Goal: Transaction & Acquisition: Purchase product/service

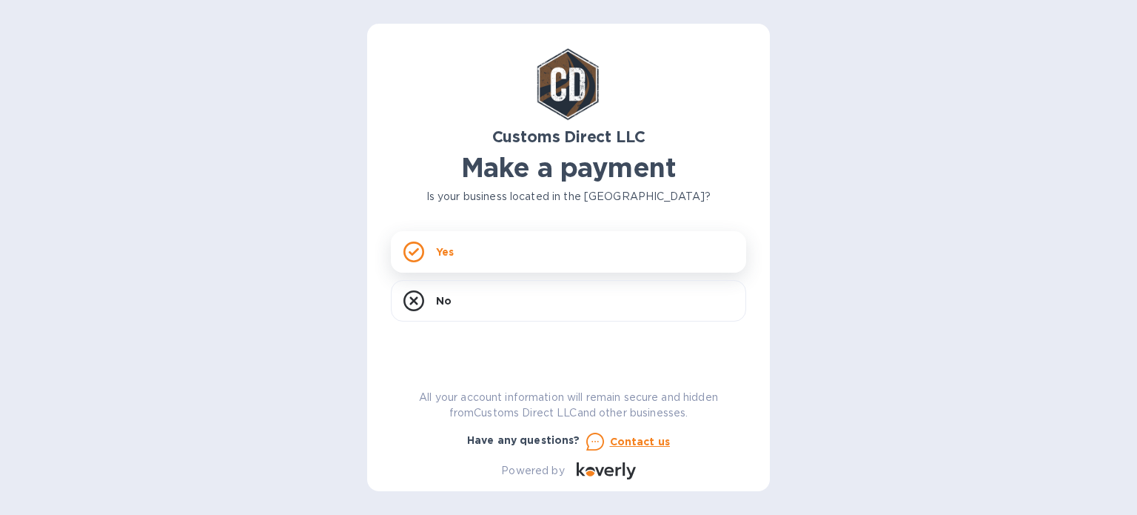
click at [463, 263] on div "Yes" at bounding box center [568, 251] width 355 height 41
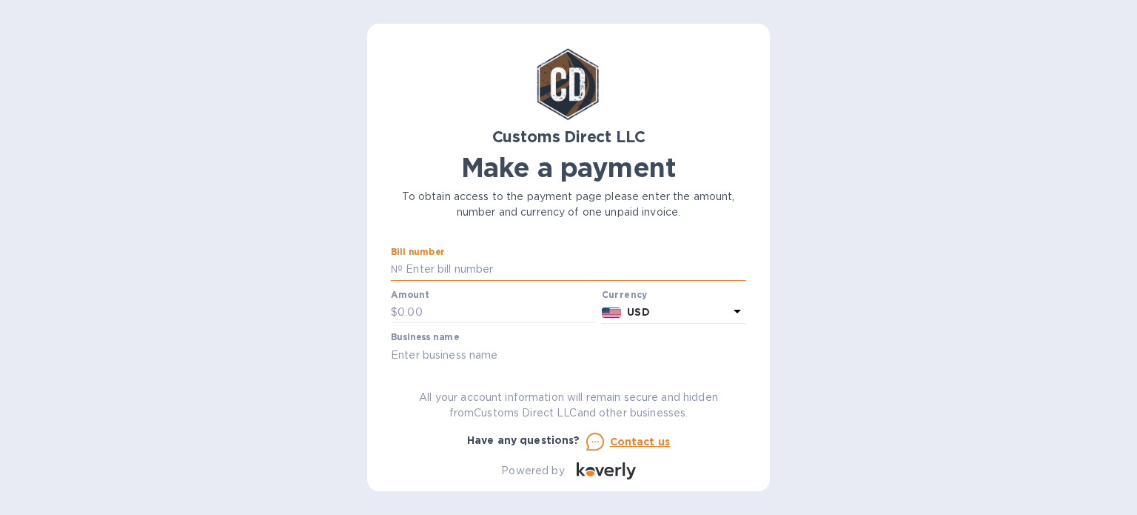
click at [561, 270] on input "text" at bounding box center [575, 269] width 344 height 22
click at [509, 310] on input "text" at bounding box center [497, 312] width 198 height 22
click at [444, 271] on input "text" at bounding box center [575, 269] width 344 height 22
paste input "B00053207"
click at [441, 269] on input "B00053207" at bounding box center [575, 269] width 344 height 22
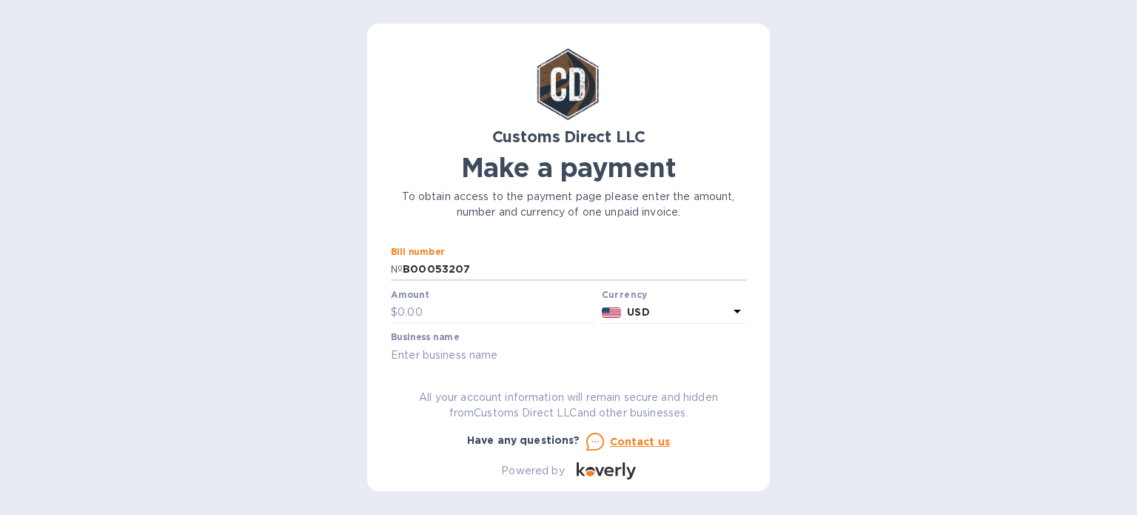
type input "B00053207"
click at [411, 313] on input "text" at bounding box center [497, 312] width 198 height 22
type input "350.41"
click at [455, 353] on input "text" at bounding box center [568, 355] width 355 height 22
type input "Prairie Goose Trading Corp"
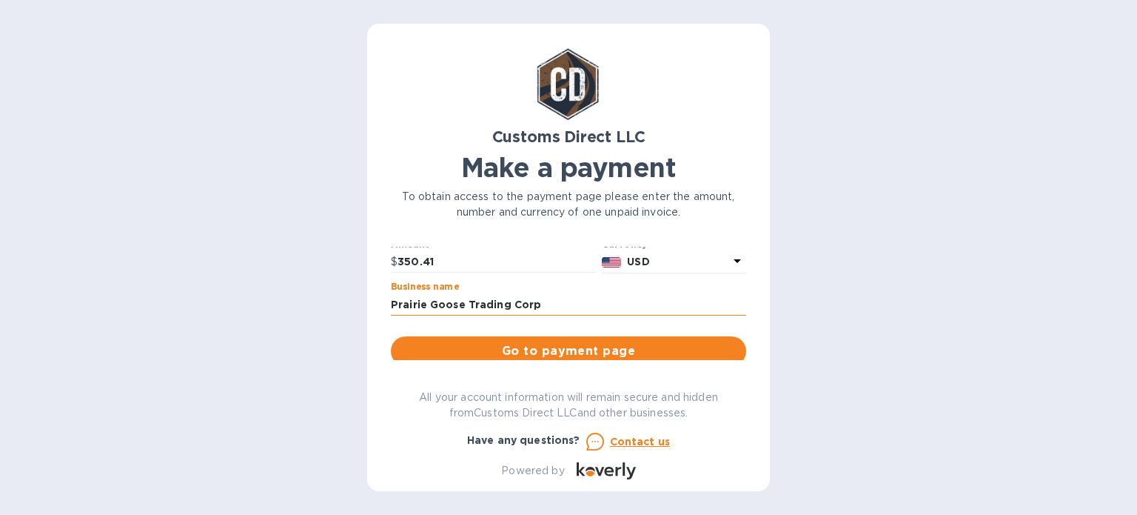
scroll to position [74, 0]
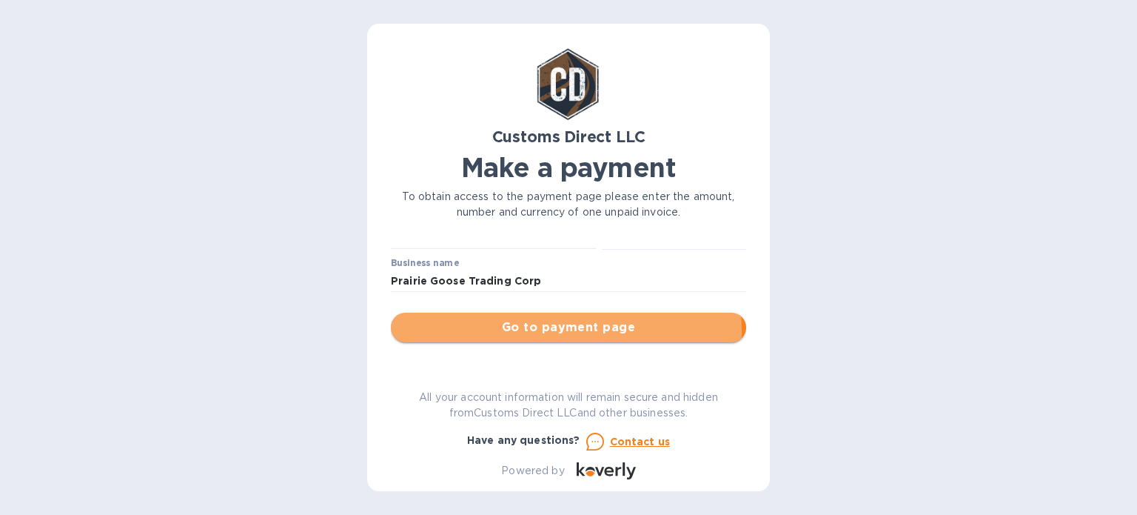
click at [560, 331] on span "Go to payment page" at bounding box center [569, 327] width 332 height 18
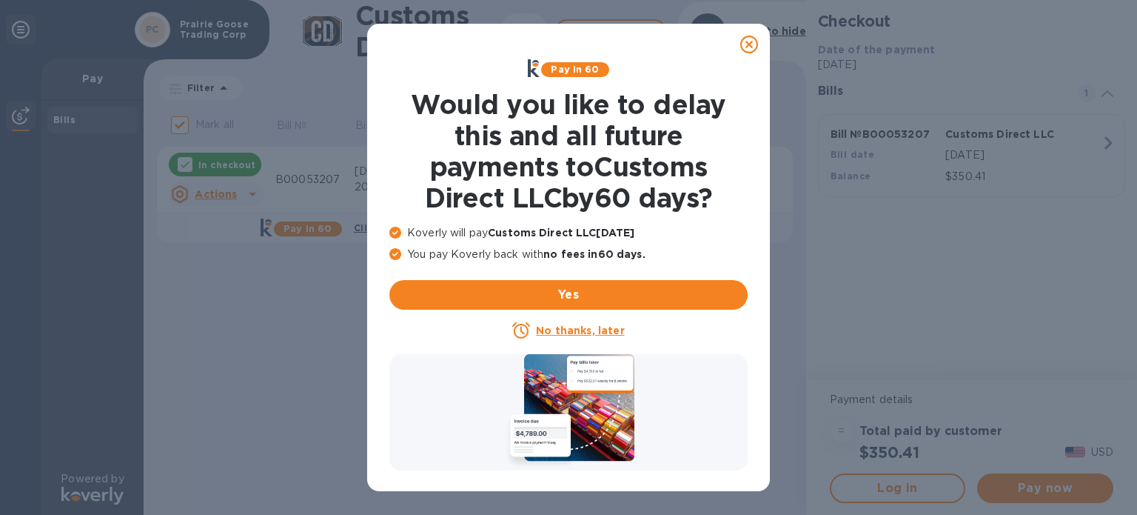
click at [749, 50] on icon at bounding box center [750, 45] width 18 height 18
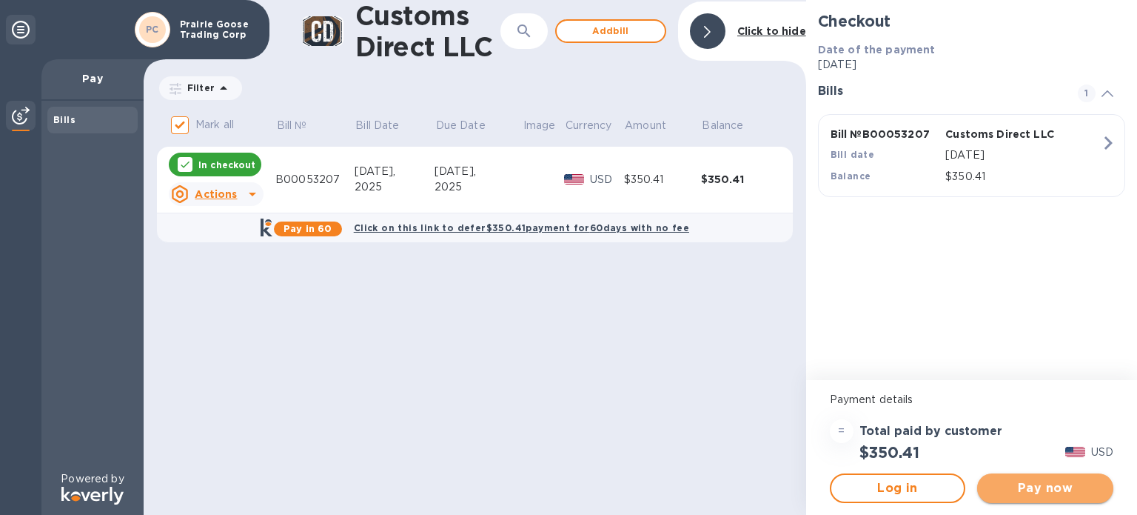
click at [1043, 487] on span "Pay now" at bounding box center [1045, 488] width 113 height 18
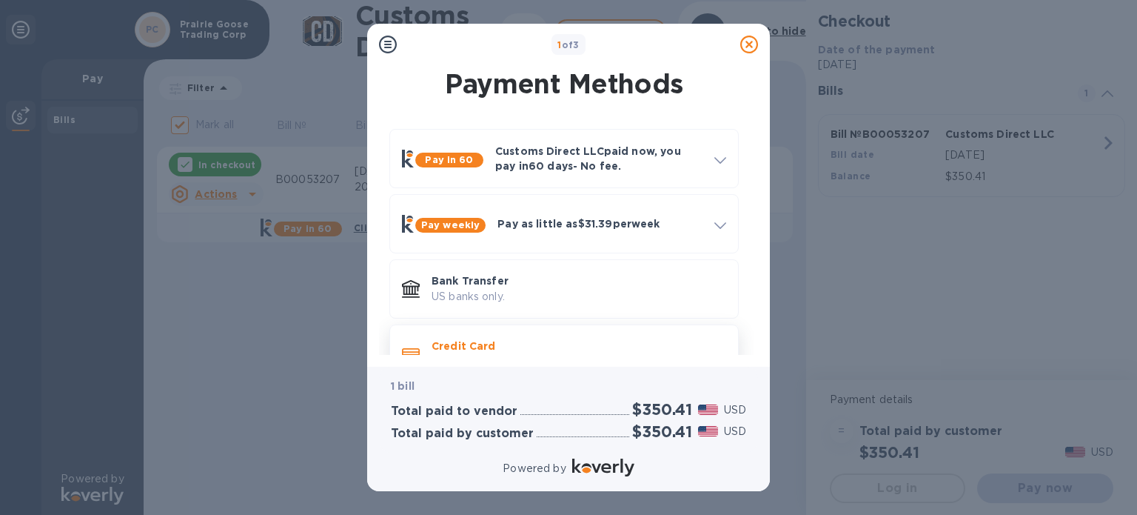
click at [489, 336] on div "Credit Card and more..." at bounding box center [579, 353] width 307 height 43
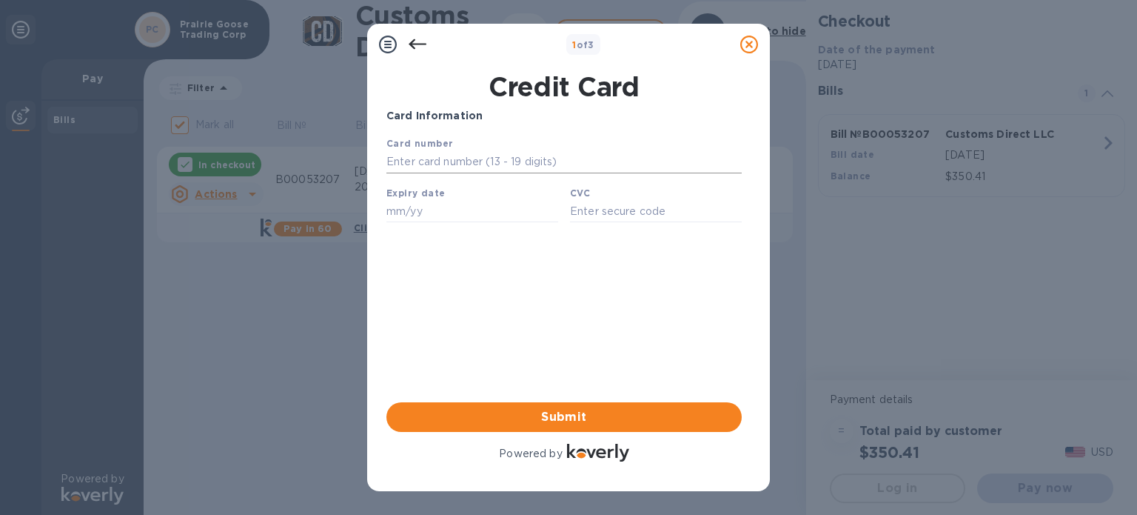
click at [572, 156] on input "text" at bounding box center [564, 162] width 355 height 22
type input "[CREDIT_CARD_NUMBER]"
click at [406, 215] on input "text" at bounding box center [473, 211] width 172 height 22
type input "11/28"
click at [638, 210] on input "text" at bounding box center [656, 211] width 172 height 22
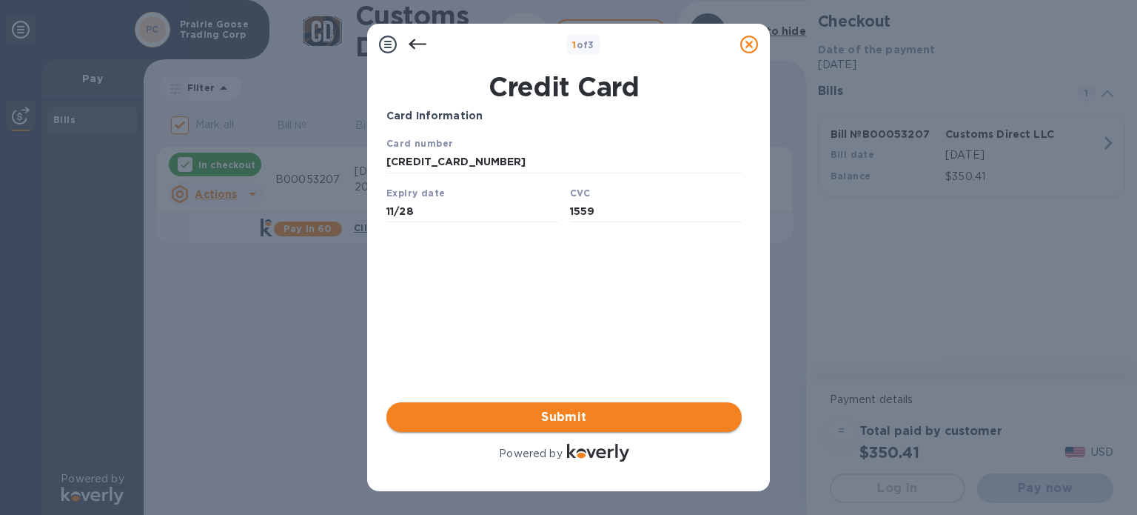
type input "1559"
click at [538, 417] on span "Submit" at bounding box center [564, 417] width 332 height 18
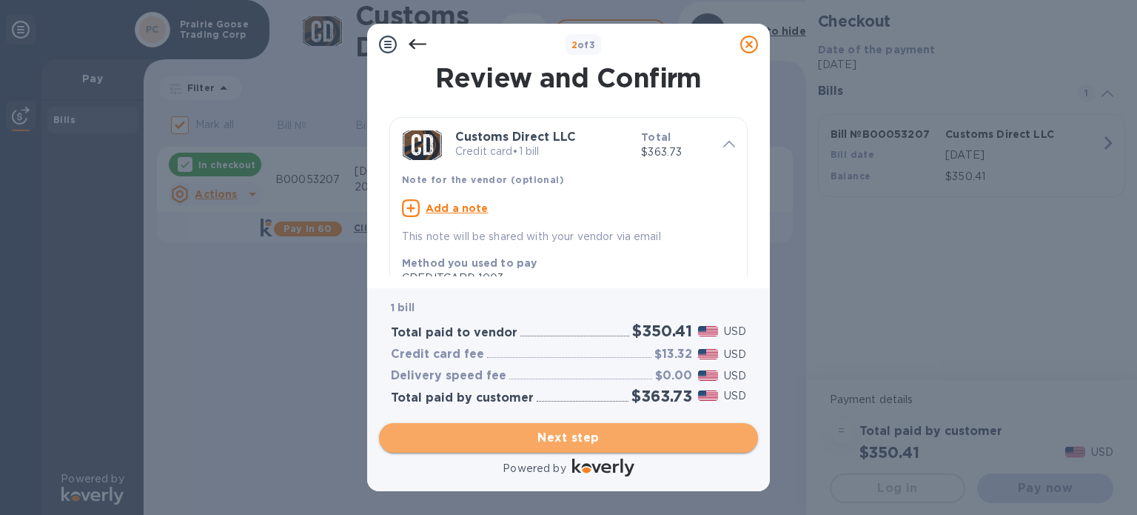
click at [547, 441] on span "Next step" at bounding box center [568, 438] width 355 height 18
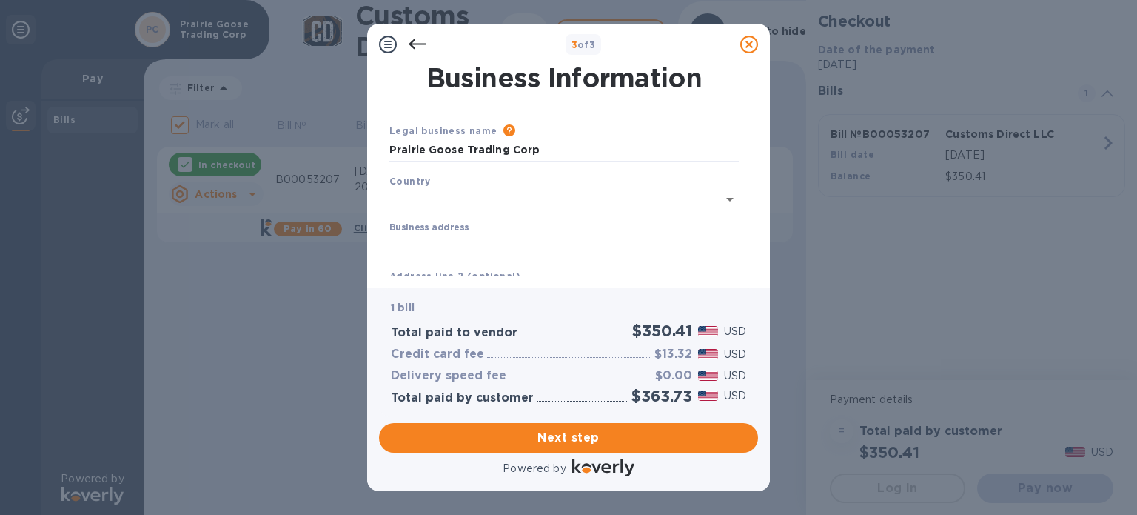
type input "[GEOGRAPHIC_DATA]"
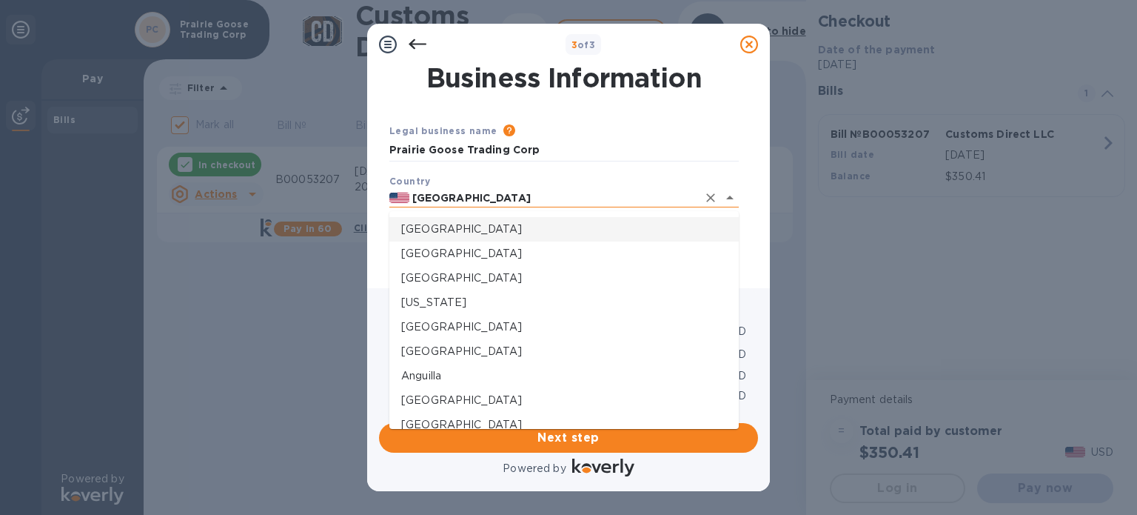
click at [547, 202] on input "[GEOGRAPHIC_DATA]" at bounding box center [554, 198] width 288 height 19
click at [512, 230] on p "[GEOGRAPHIC_DATA]" at bounding box center [564, 229] width 326 height 16
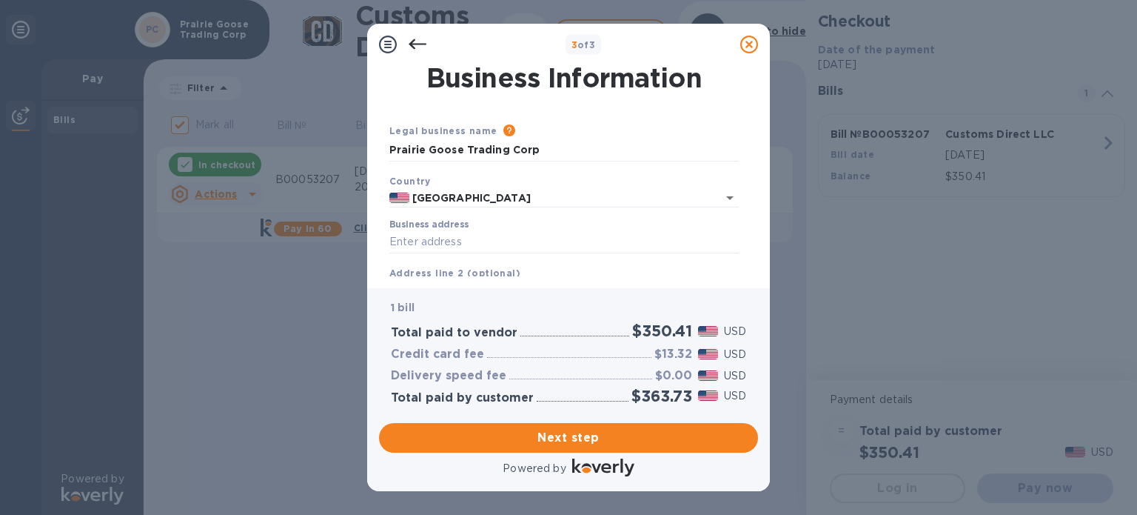
click at [626, 123] on div "Please provide the legal name that appears on your SS-4 form issued by the IRS …" at bounding box center [618, 131] width 241 height 16
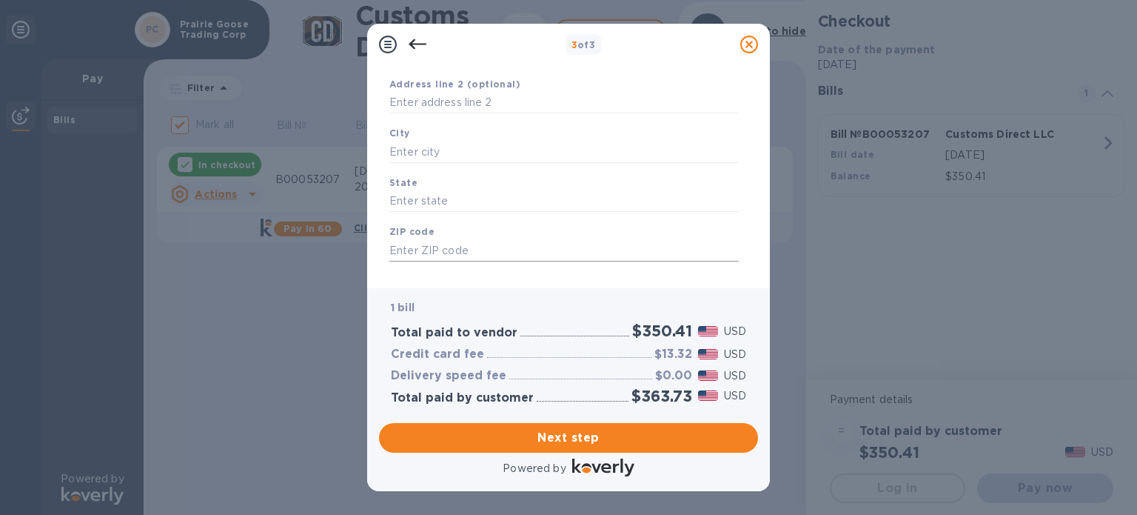
scroll to position [211, 0]
click at [454, 228] on input "text" at bounding box center [565, 229] width 350 height 22
type input "R3R 0R6"
click at [463, 184] on input "text" at bounding box center [565, 181] width 350 height 22
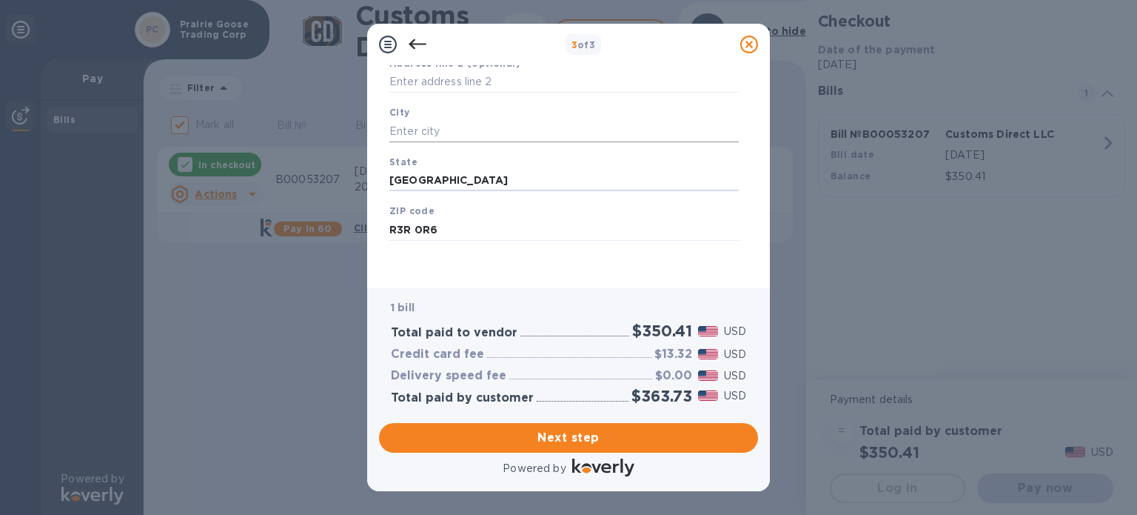
type input "[GEOGRAPHIC_DATA]"
click at [424, 129] on input "text" at bounding box center [565, 131] width 350 height 22
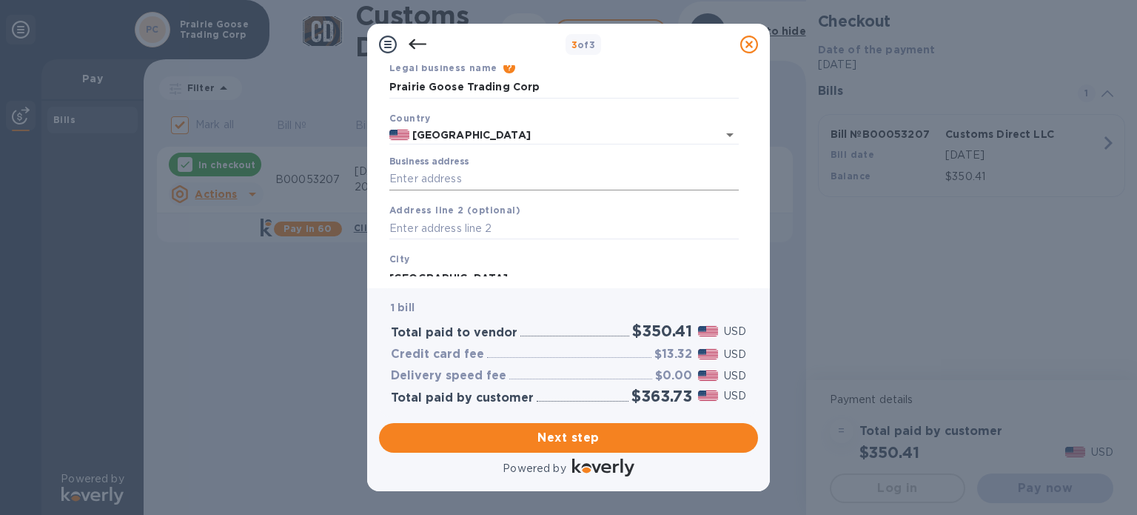
type input "[GEOGRAPHIC_DATA]"
click at [458, 178] on input "Business address" at bounding box center [565, 179] width 350 height 22
type input "[STREET_ADDRESS]"
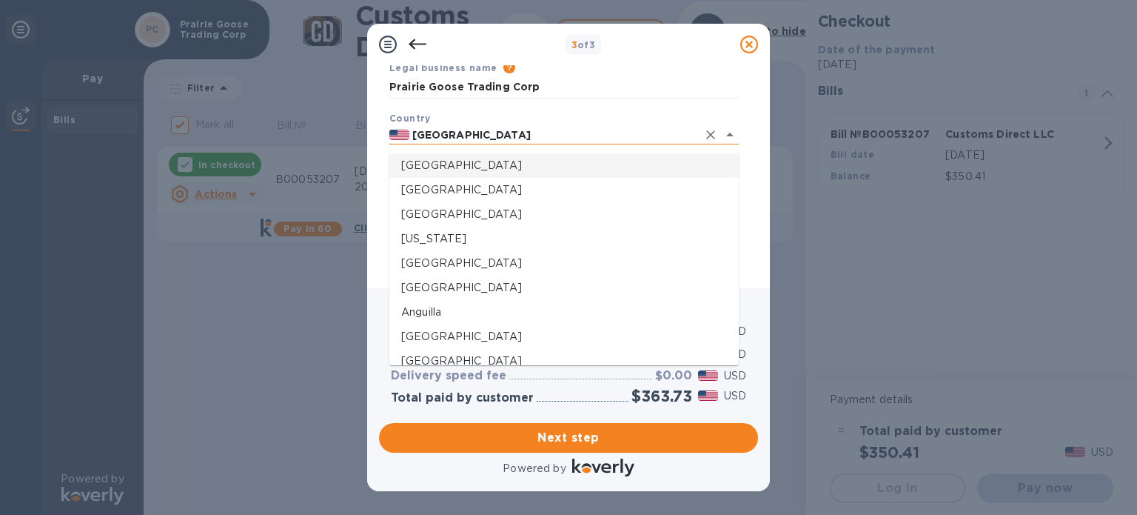
click at [598, 134] on input "[GEOGRAPHIC_DATA]" at bounding box center [554, 135] width 288 height 19
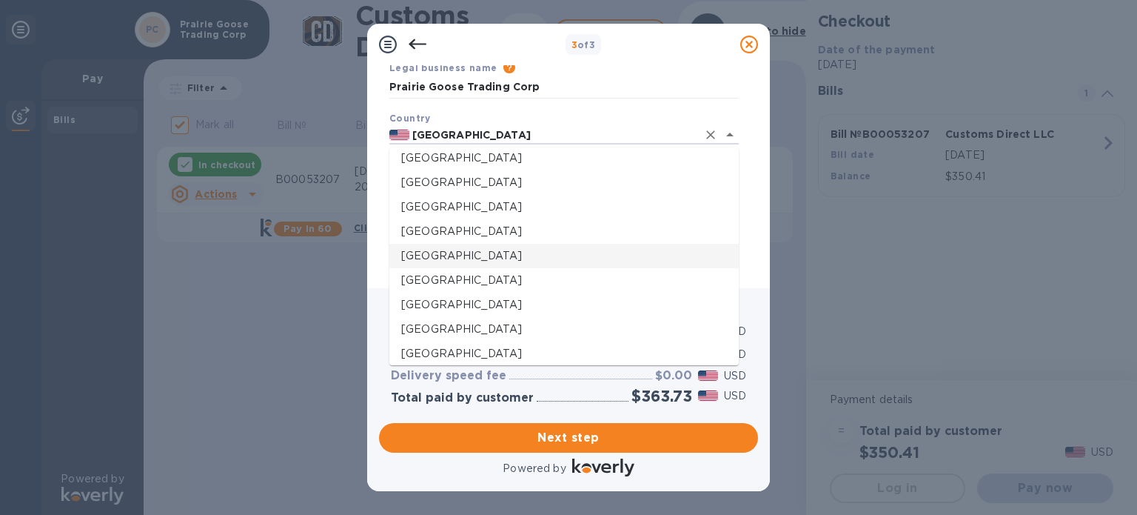
click at [406, 254] on p "[GEOGRAPHIC_DATA]" at bounding box center [564, 256] width 326 height 16
type input "[GEOGRAPHIC_DATA]"
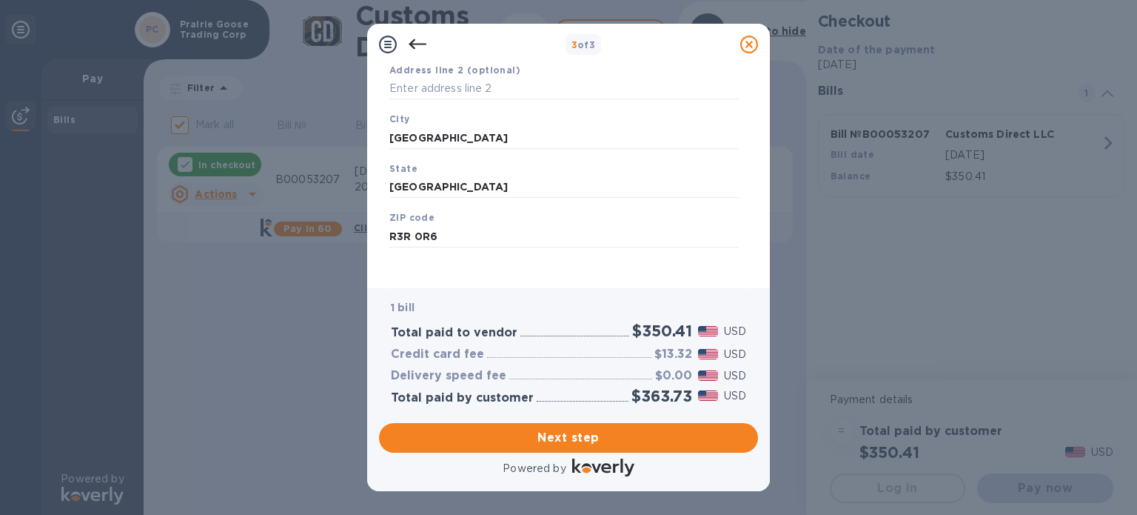
scroll to position [211, 0]
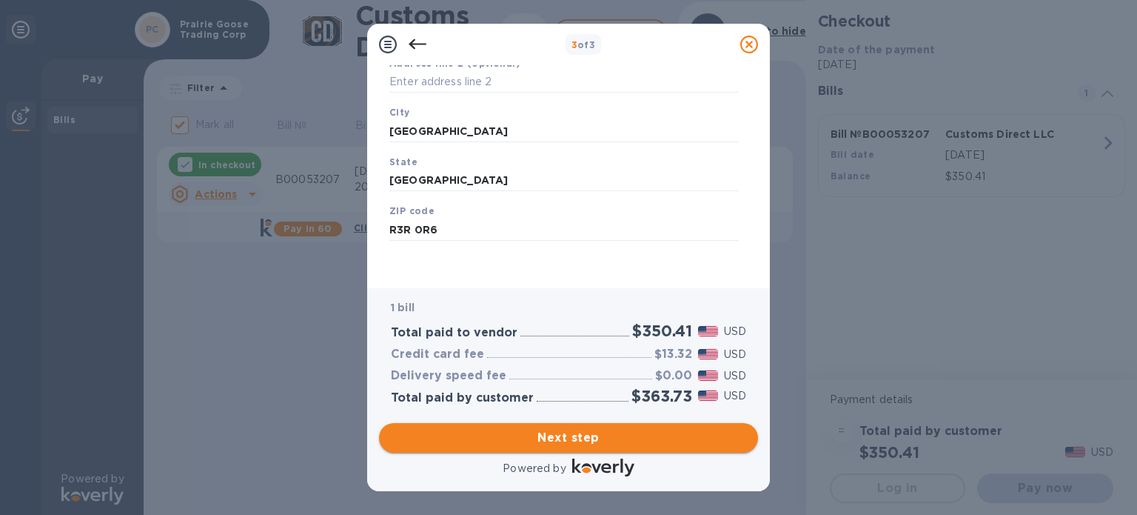
click at [634, 441] on span "Next step" at bounding box center [568, 438] width 355 height 18
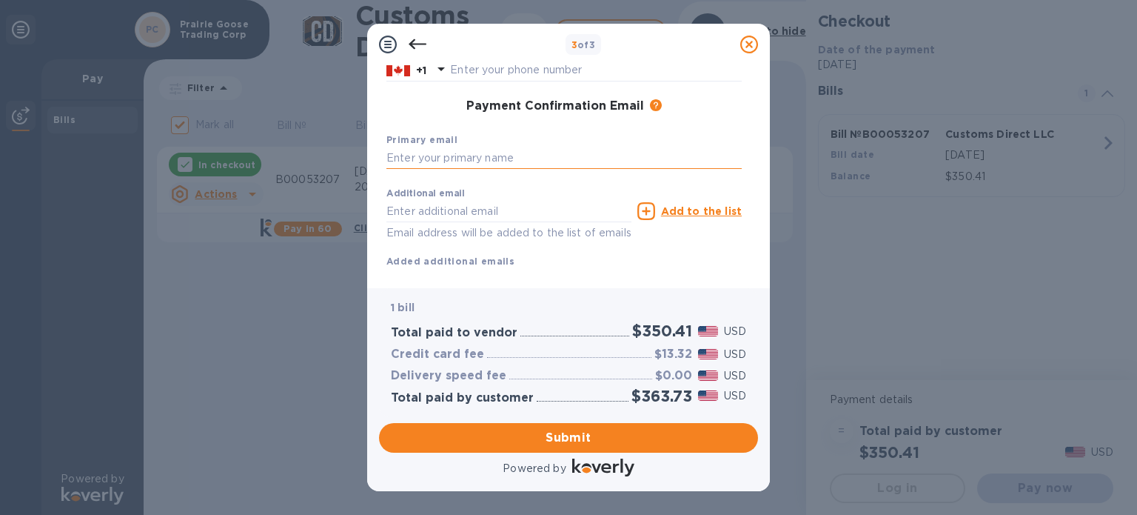
click at [579, 162] on input "text" at bounding box center [564, 158] width 355 height 22
type input "[EMAIL_ADDRESS][DOMAIN_NAME]"
click at [512, 435] on span "Submit" at bounding box center [568, 438] width 355 height 18
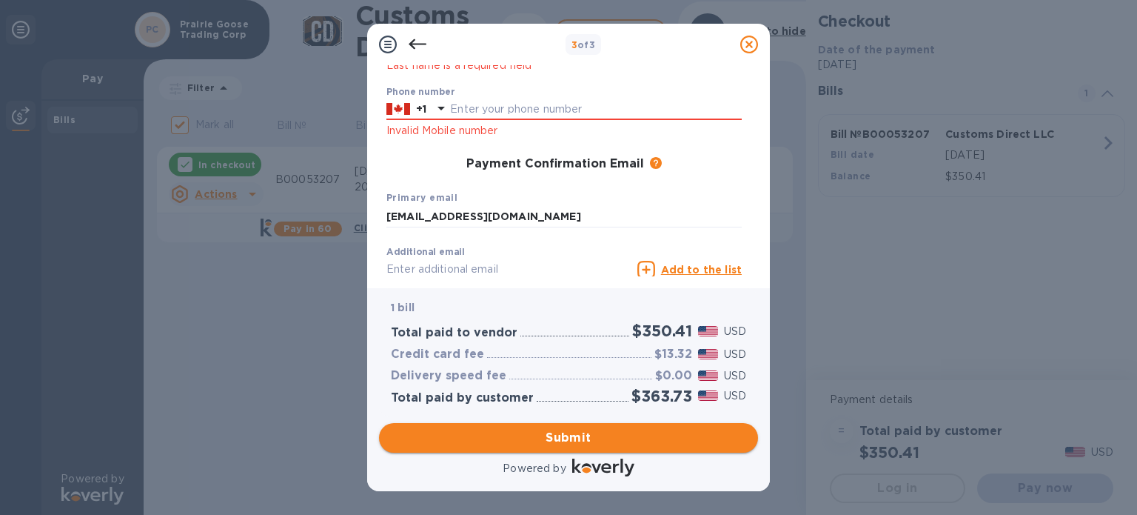
scroll to position [250, 0]
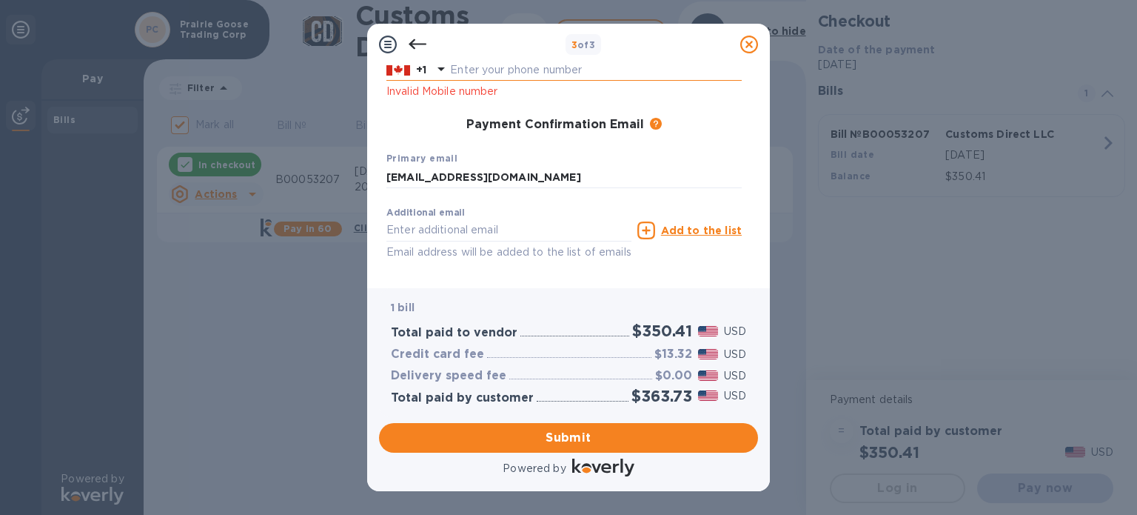
click at [592, 66] on input "text" at bounding box center [596, 70] width 292 height 22
type input "2048912642"
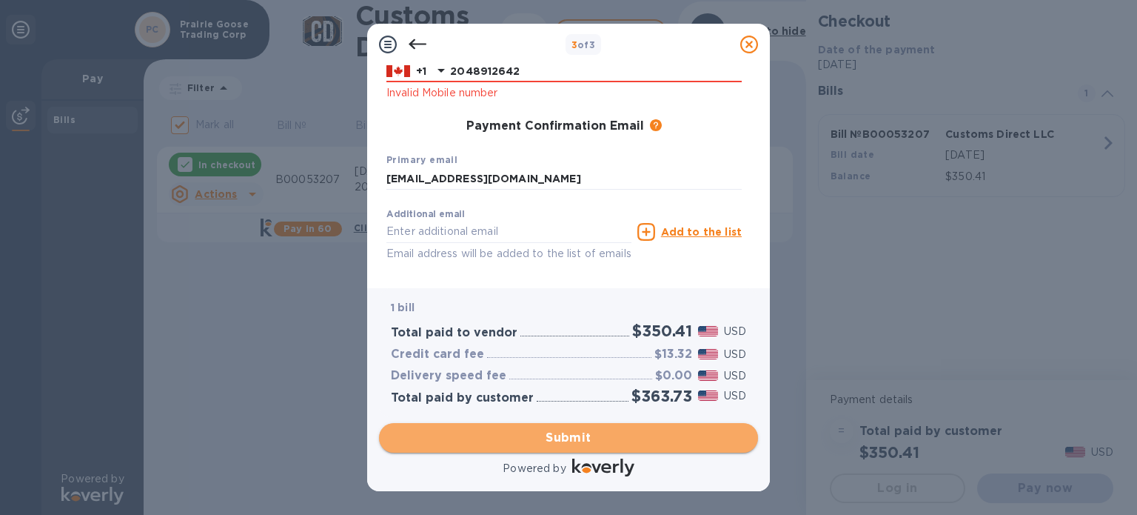
click at [516, 437] on span "Submit" at bounding box center [568, 438] width 355 height 18
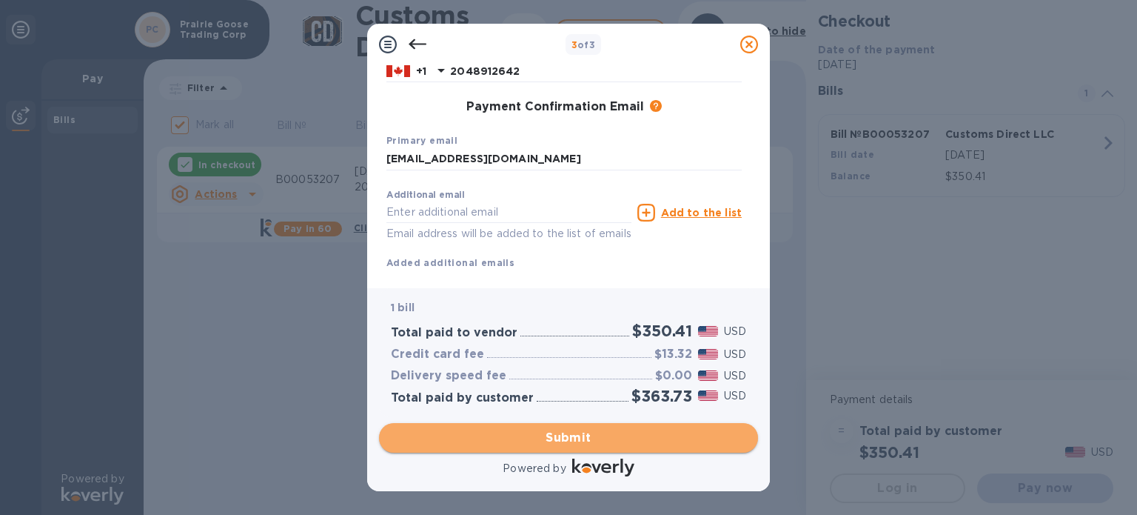
click at [570, 444] on span "Submit" at bounding box center [568, 438] width 355 height 18
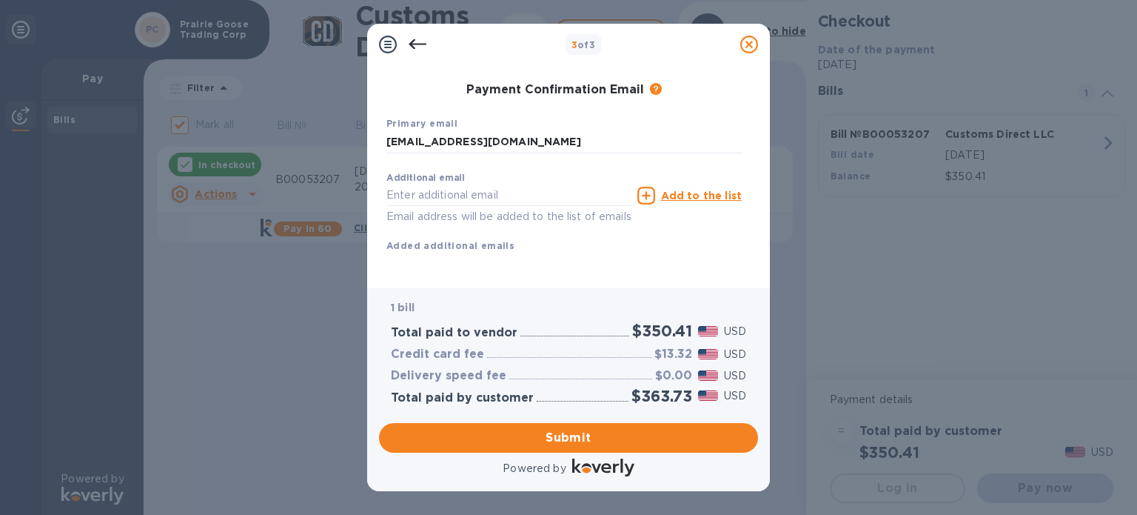
scroll to position [0, 0]
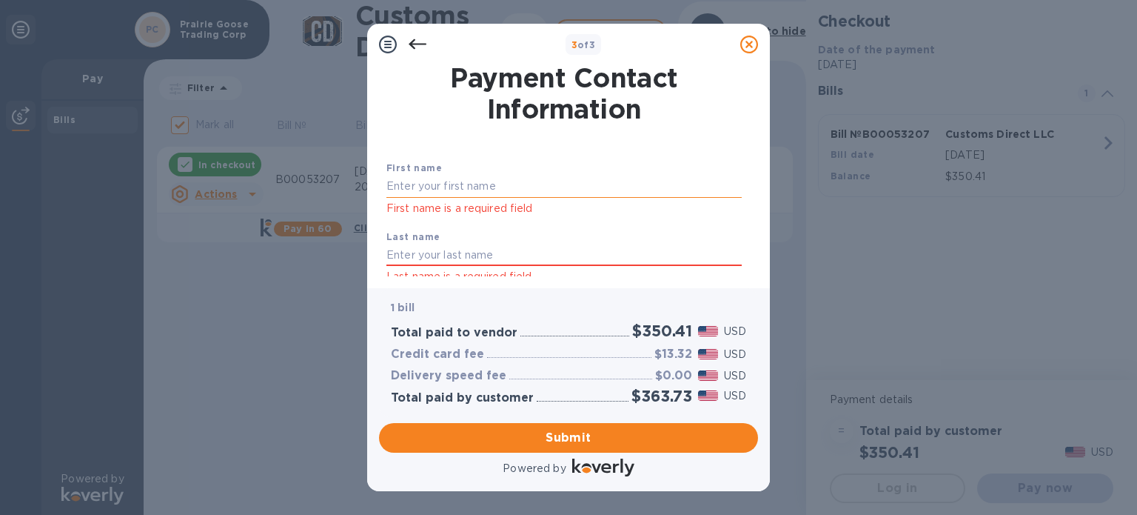
click at [572, 180] on input "text" at bounding box center [564, 187] width 355 height 22
type input "[GEOGRAPHIC_DATA]"
type input "Lopuck"
click at [655, 164] on div "First name [PERSON_NAME] First name is a required field" at bounding box center [564, 188] width 367 height 69
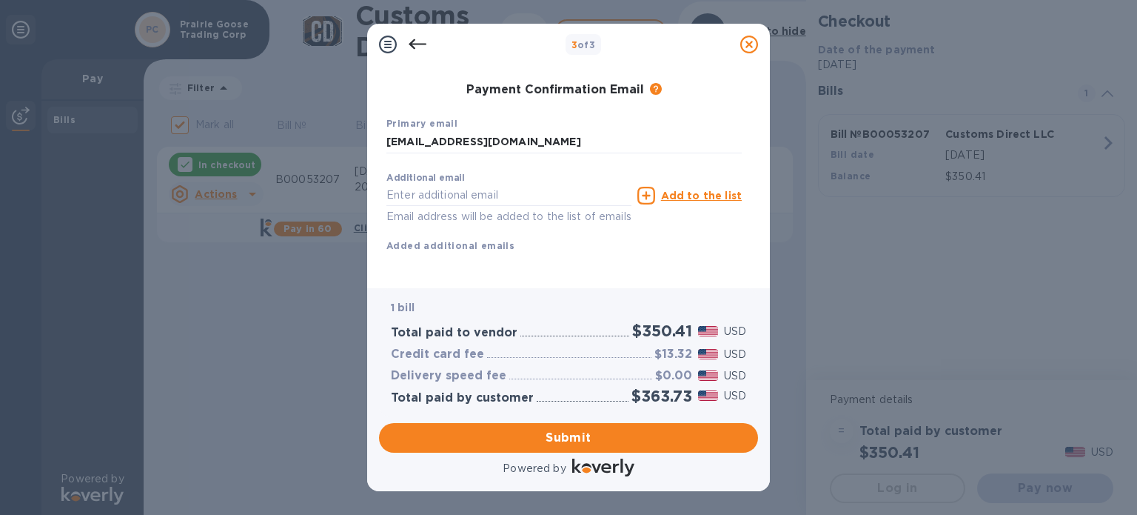
scroll to position [284, 0]
click at [551, 427] on button "Submit" at bounding box center [568, 438] width 379 height 30
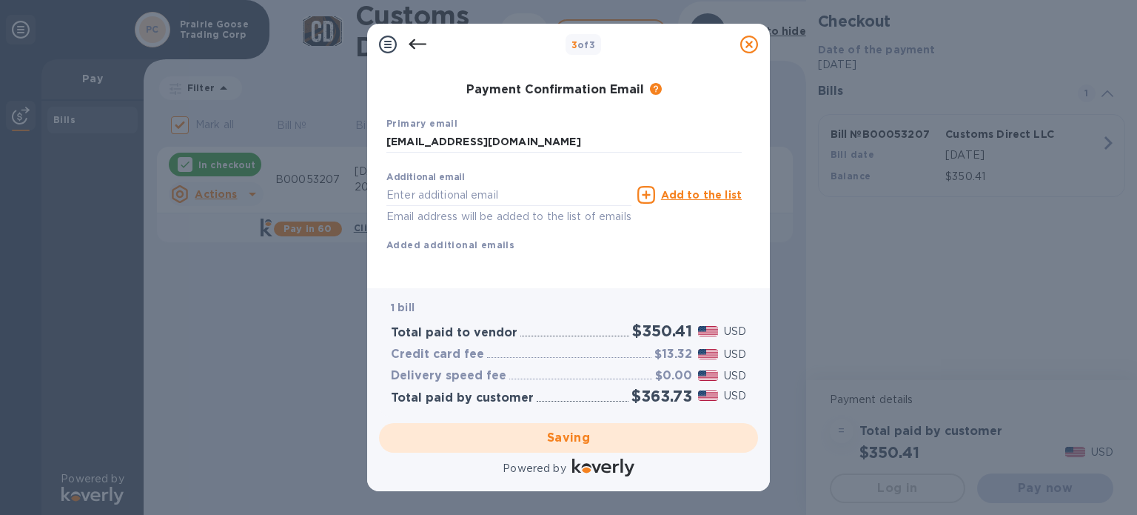
checkbox input "false"
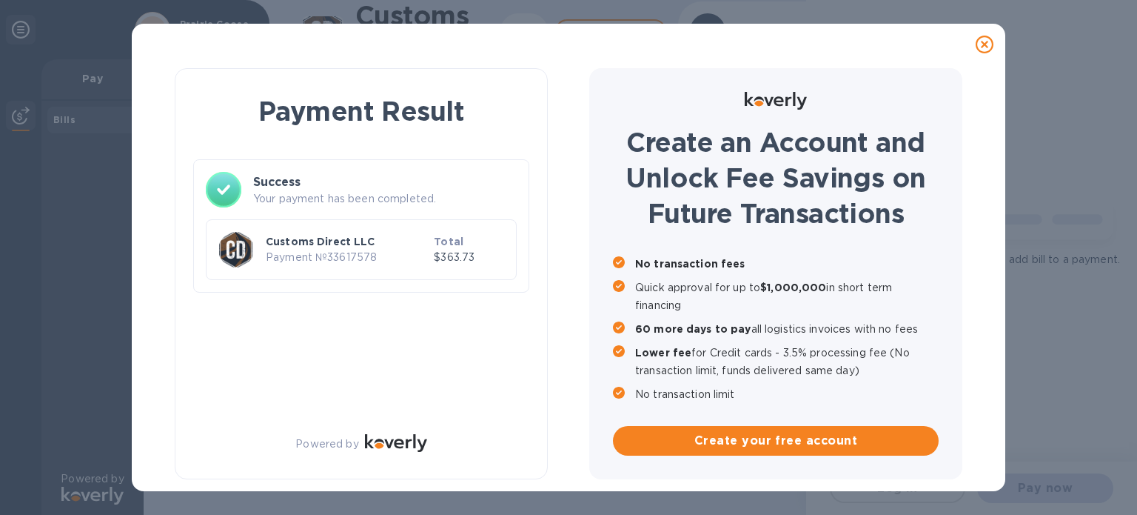
scroll to position [0, 0]
click at [989, 44] on icon at bounding box center [985, 45] width 18 height 18
